Goal: Book appointment/travel/reservation

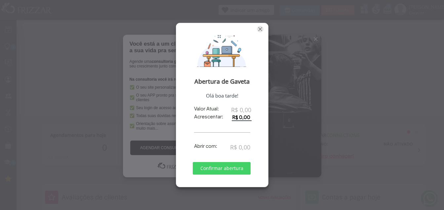
click at [261, 27] on span "Fechar" at bounding box center [260, 29] width 7 height 7
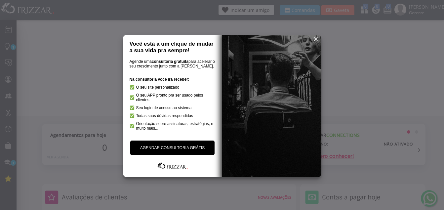
click at [315, 40] on span "reset" at bounding box center [315, 39] width 7 height 7
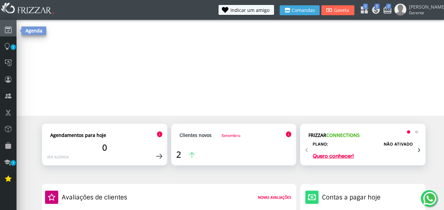
click at [9, 30] on icon at bounding box center [8, 29] width 7 height 9
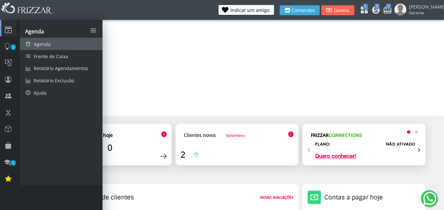
click at [53, 42] on link "Agenda" at bounding box center [61, 44] width 83 height 12
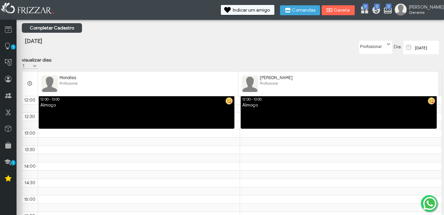
scroll to position [26, 0]
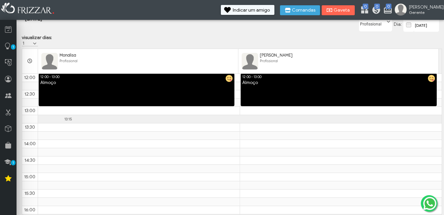
click at [65, 122] on div "7:00 7:30 8:00 8:30 9:00 9:30 10:00 10:30 11:00 11:30 12:00 12:30 13:00 13:15 1…" at bounding box center [232, 172] width 420 height 529
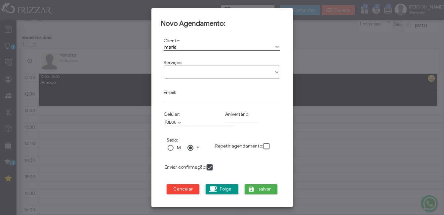
type input "maria"
click at [256, 73] on ul at bounding box center [222, 70] width 116 height 8
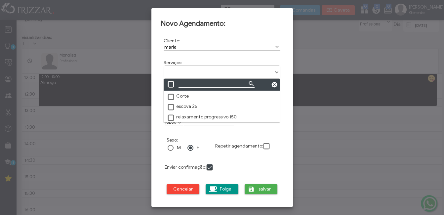
scroll to position [4, 29]
click at [185, 96] on label "Corte" at bounding box center [178, 96] width 22 height 6
click at [173, 107] on span at bounding box center [171, 107] width 7 height 7
click at [170, 116] on span at bounding box center [171, 118] width 7 height 7
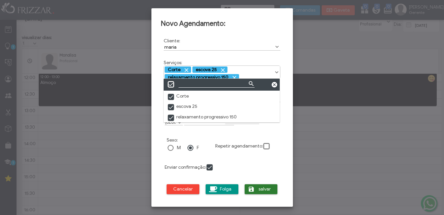
click at [262, 190] on span "salvar" at bounding box center [265, 189] width 17 height 10
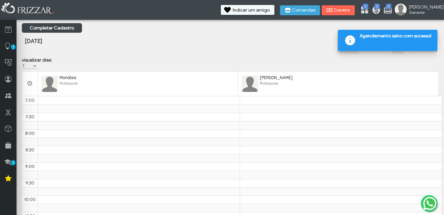
scroll to position [232, 0]
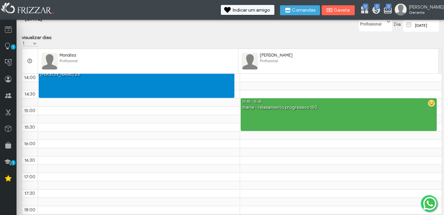
scroll to position [0, 0]
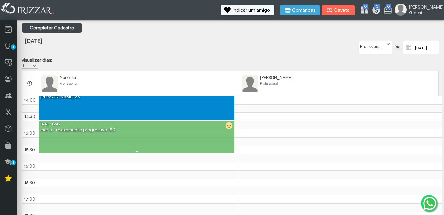
drag, startPoint x: 330, startPoint y: 135, endPoint x: 117, endPoint y: 136, distance: 212.3
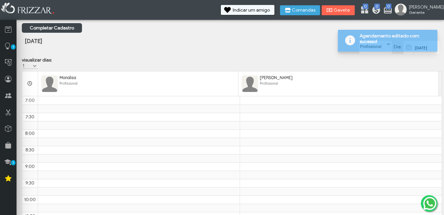
scroll to position [232, 0]
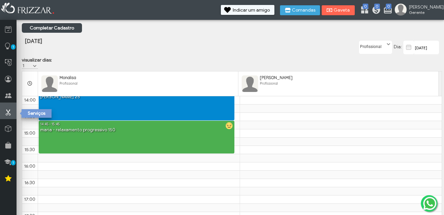
click at [8, 112] on icon at bounding box center [8, 112] width 7 height 8
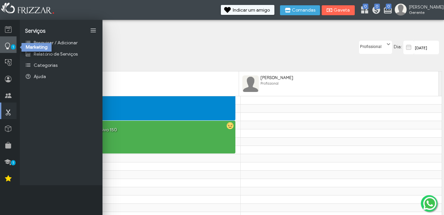
click at [7, 45] on icon at bounding box center [7, 46] width 7 height 8
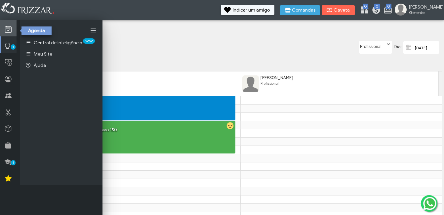
click at [9, 29] on icon at bounding box center [8, 29] width 7 height 8
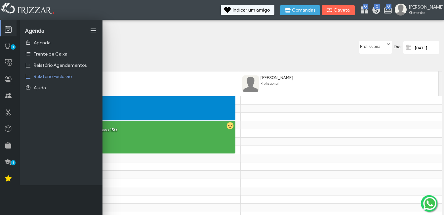
click at [172, 33] on div "[DATE]" at bounding box center [162, 46] width 279 height 34
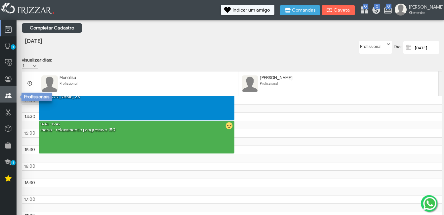
click at [7, 97] on icon at bounding box center [8, 96] width 7 height 8
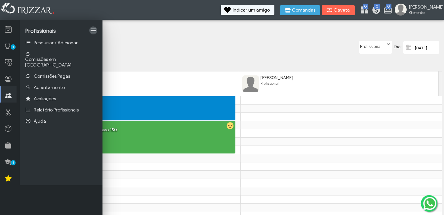
click at [91, 30] on link at bounding box center [93, 30] width 8 height 8
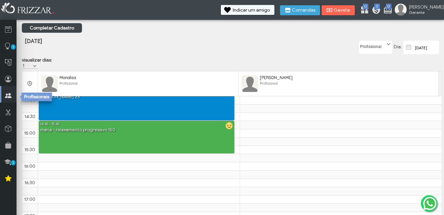
click at [6, 95] on icon at bounding box center [8, 96] width 7 height 8
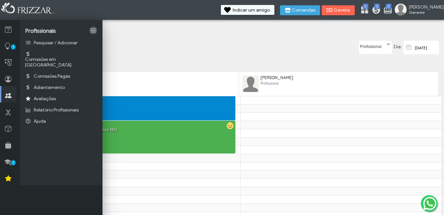
click at [93, 29] on link at bounding box center [93, 30] width 8 height 8
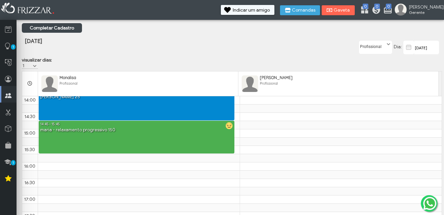
click at [65, 26] on link "Completar Cadastro" at bounding box center [52, 28] width 60 height 10
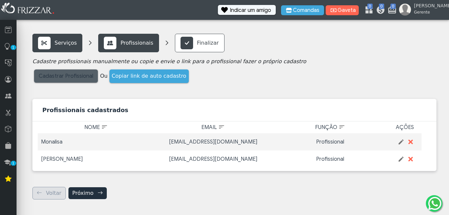
click at [48, 76] on span "Cadastrar Profissional" at bounding box center [66, 76] width 55 height 10
